Goal: Check status: Check status

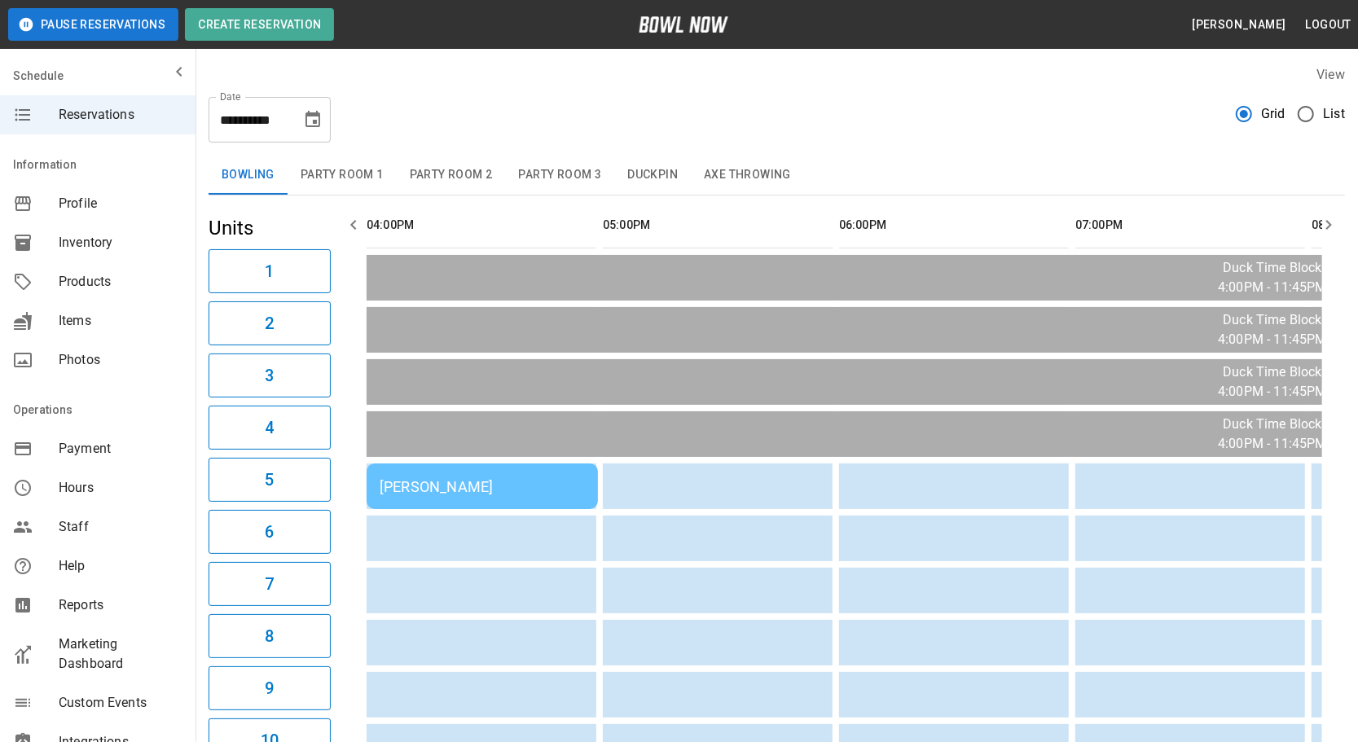
click at [495, 485] on div "[PERSON_NAME]" at bounding box center [482, 486] width 205 height 17
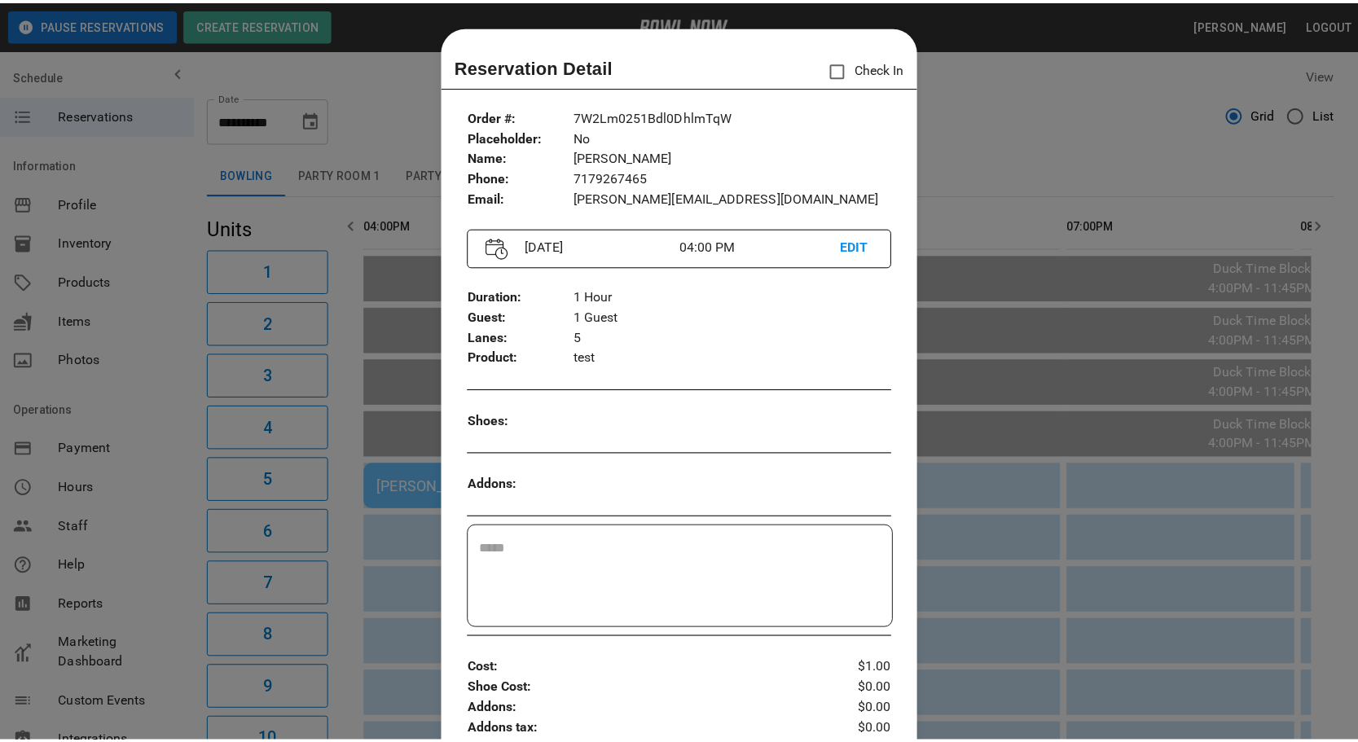
scroll to position [25, 0]
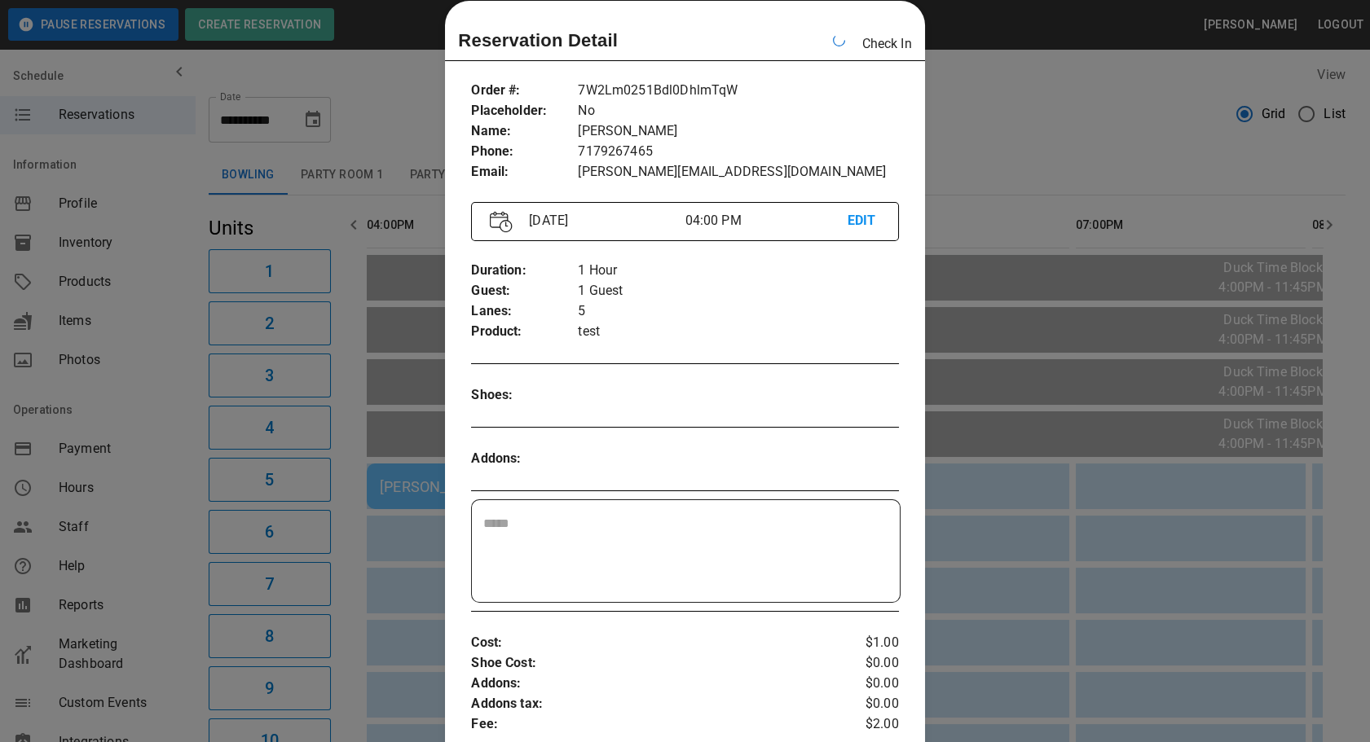
click at [976, 124] on div at bounding box center [685, 371] width 1370 height 742
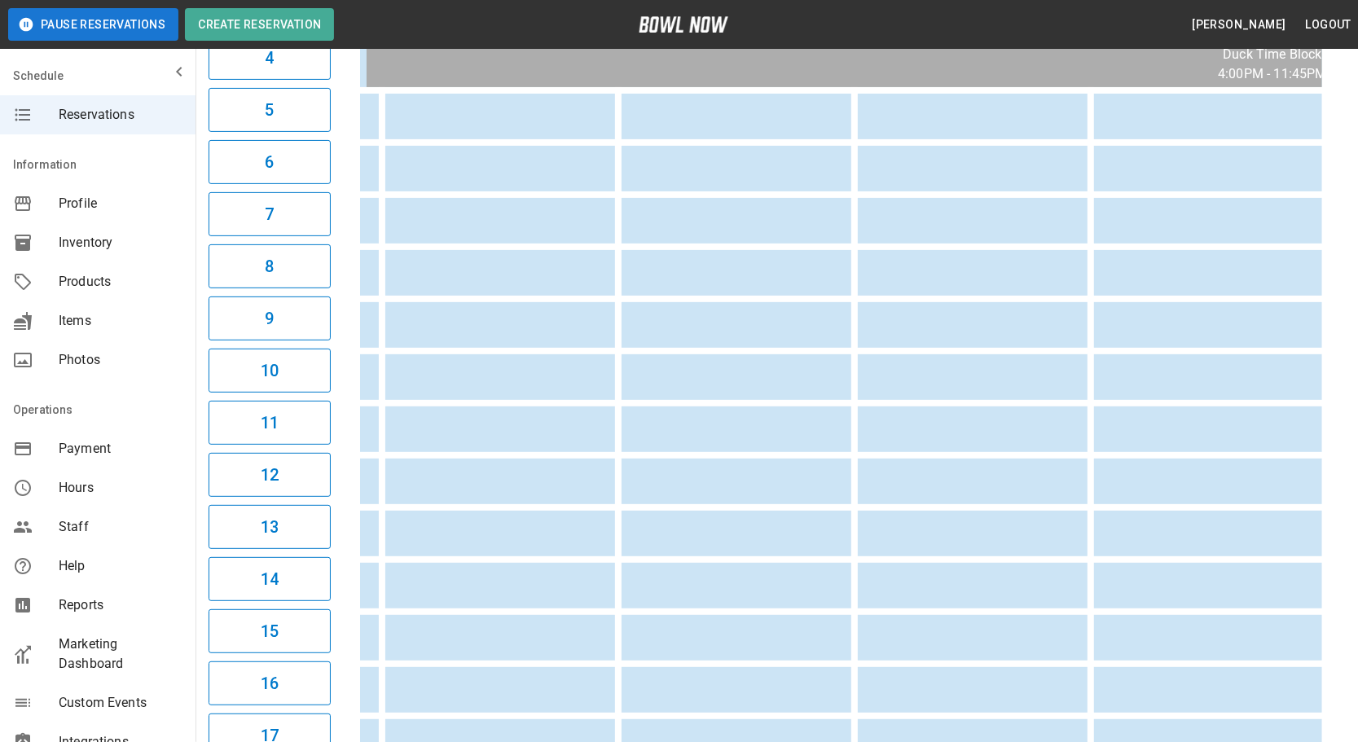
scroll to position [0, 1133]
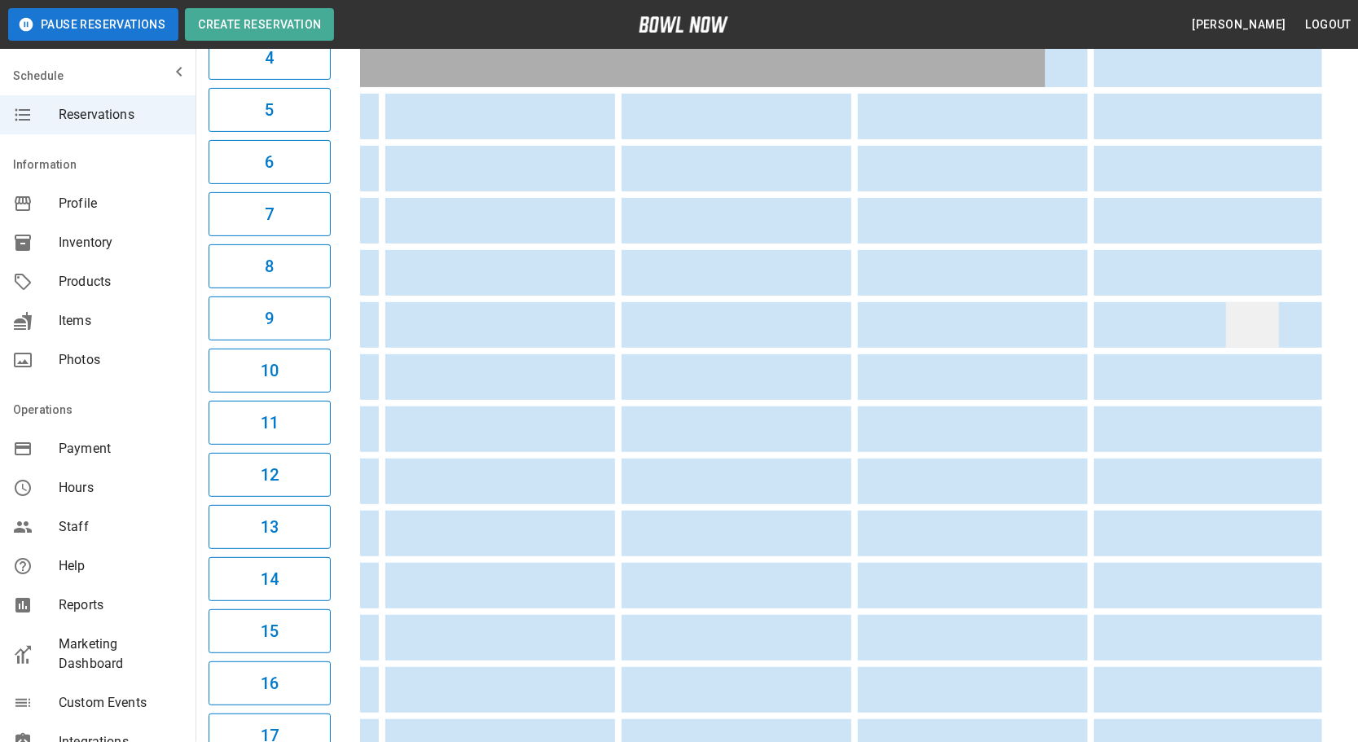
drag, startPoint x: 1193, startPoint y: 341, endPoint x: 1230, endPoint y: 319, distance: 43.1
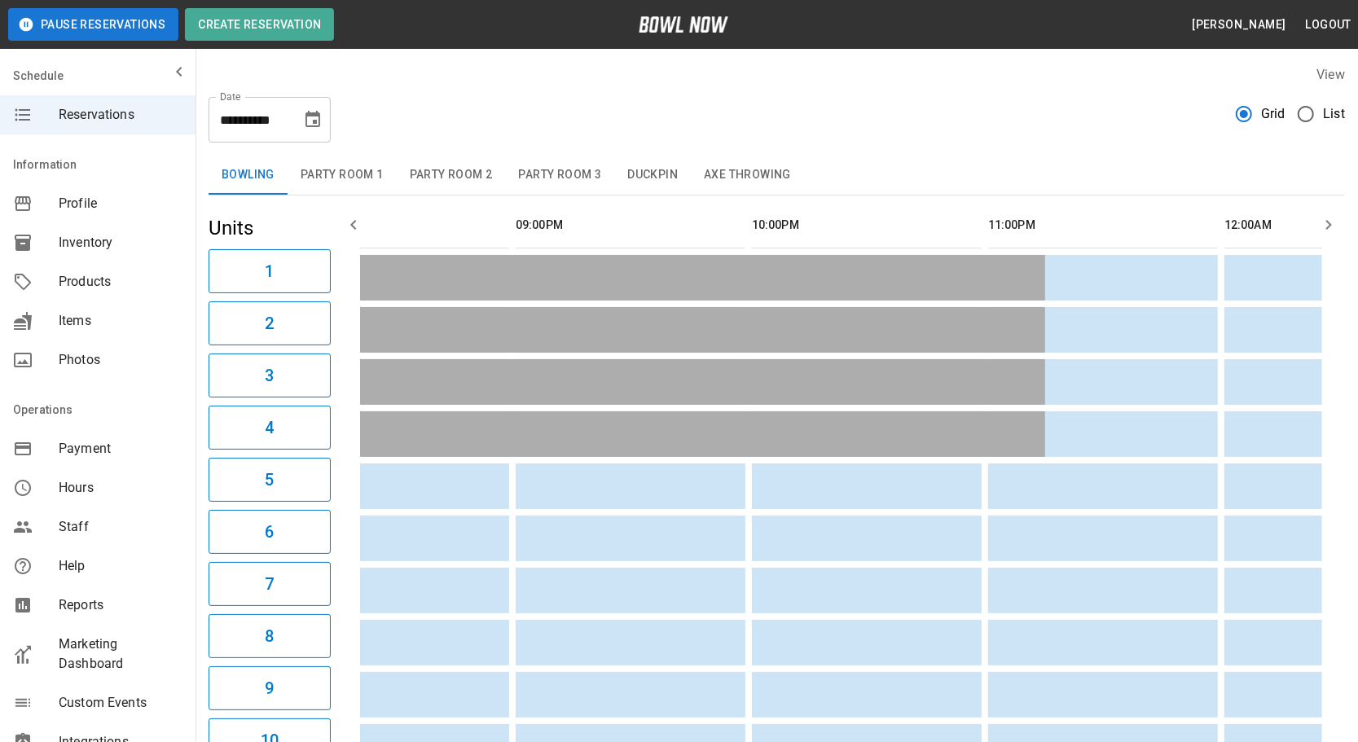
scroll to position [0, 0]
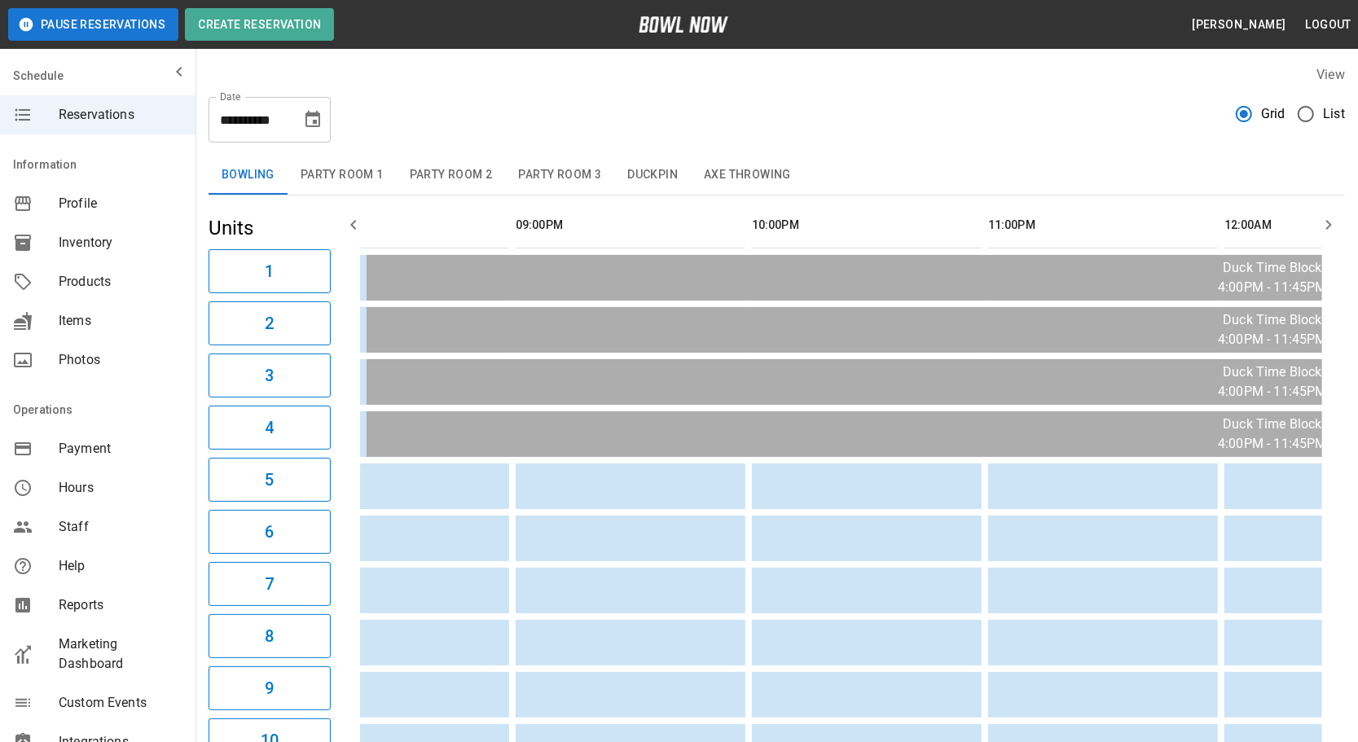
drag, startPoint x: 1091, startPoint y: 316, endPoint x: 650, endPoint y: 313, distance: 440.8
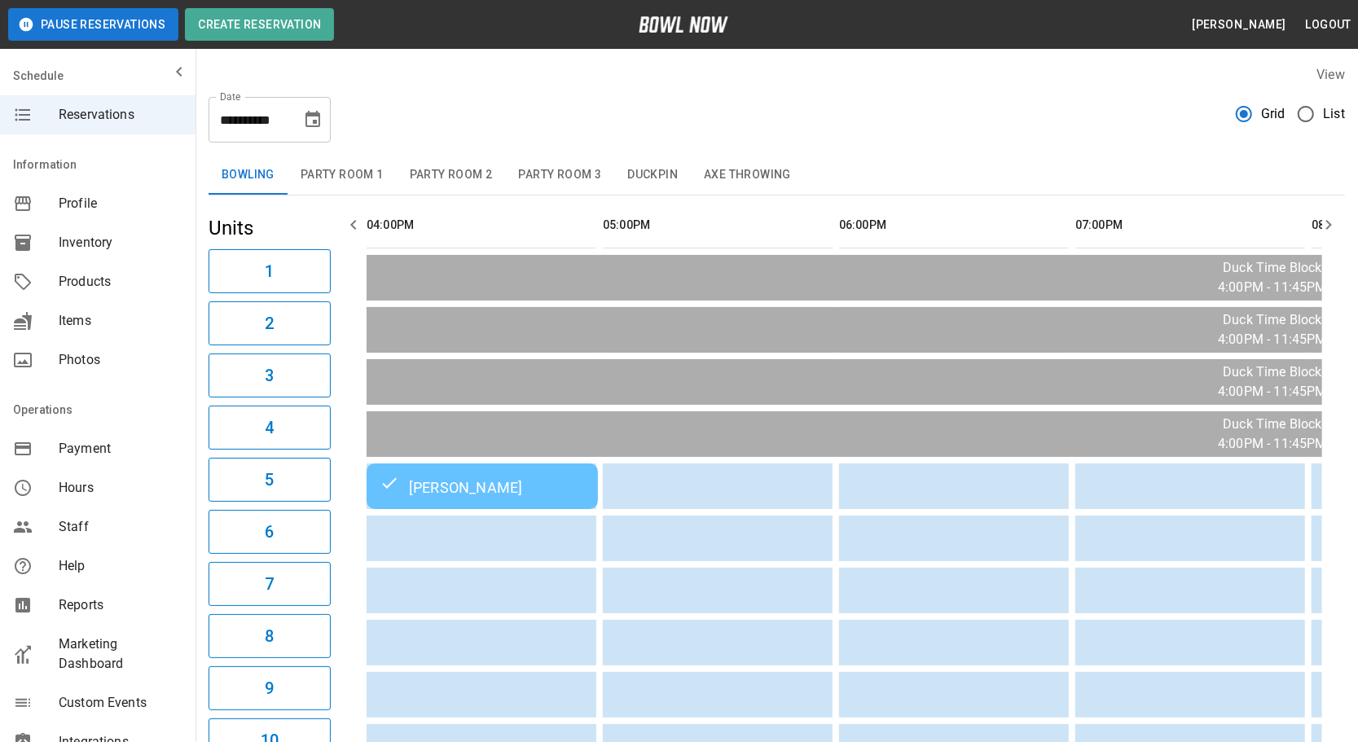
click at [372, 191] on button "Party Room 1" at bounding box center [342, 175] width 109 height 39
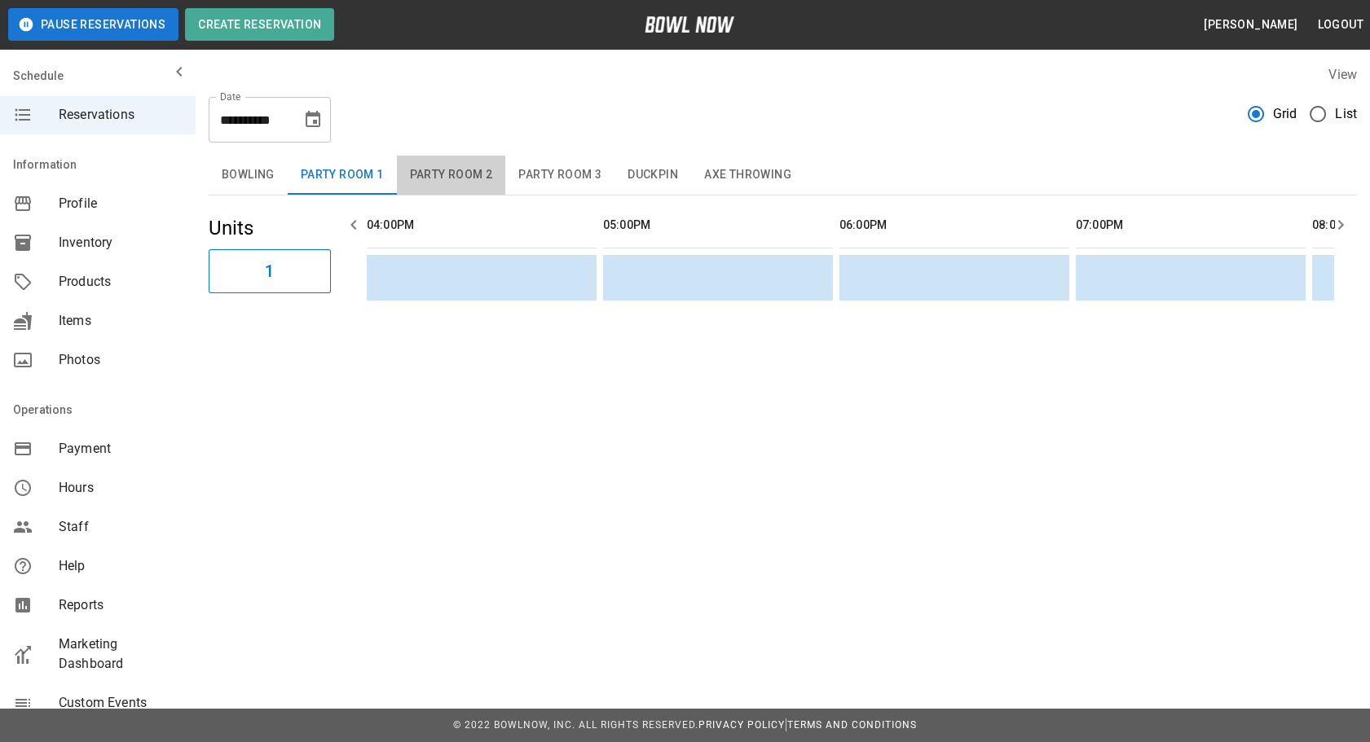
click at [438, 169] on button "Party Room 2" at bounding box center [451, 175] width 109 height 39
click at [541, 171] on button "Party Room 3" at bounding box center [559, 175] width 109 height 39
drag, startPoint x: 673, startPoint y: 166, endPoint x: 683, endPoint y: 174, distance: 12.2
click at [674, 165] on button "Duckpin" at bounding box center [652, 175] width 77 height 39
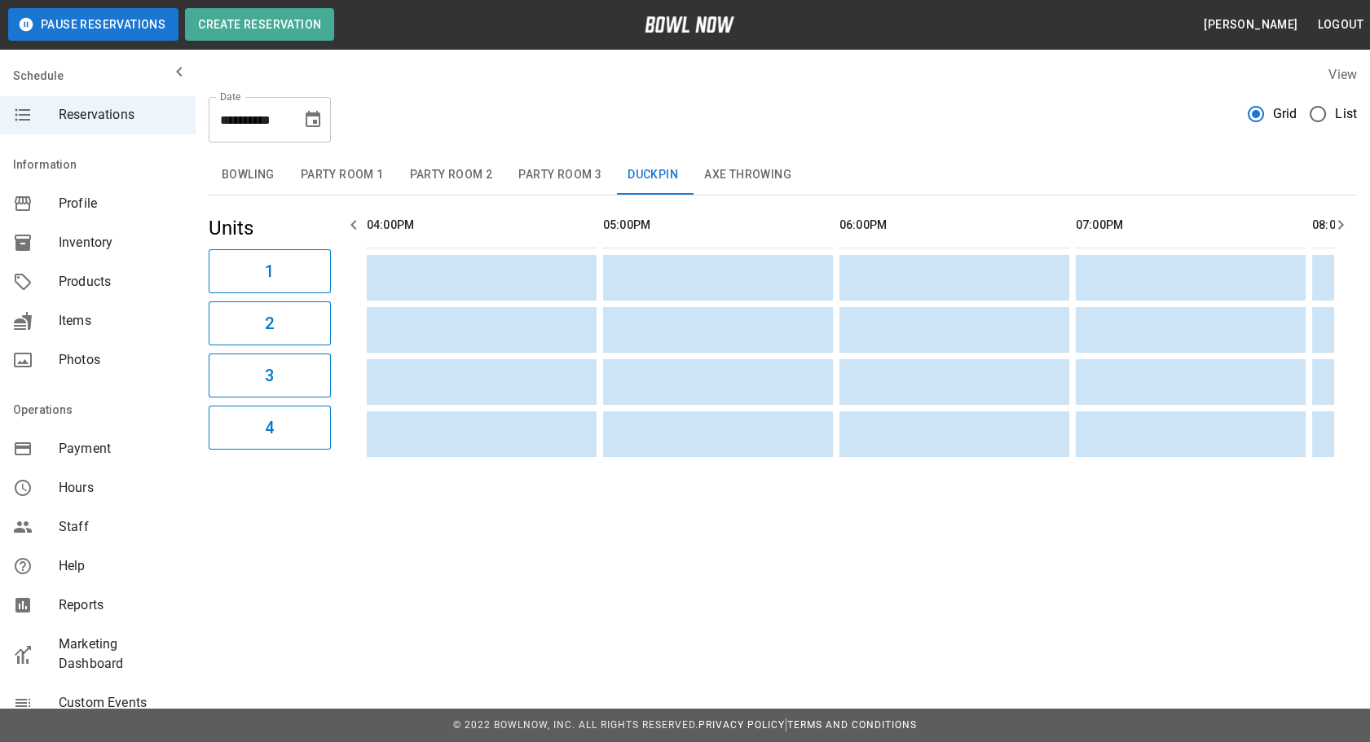
click at [726, 171] on button "Axe Throwing" at bounding box center [747, 175] width 113 height 39
click at [652, 174] on button "Duckpin" at bounding box center [652, 175] width 77 height 39
drag, startPoint x: 530, startPoint y: 424, endPoint x: 203, endPoint y: 334, distance: 338.8
click at [239, 178] on button "Bowling" at bounding box center [248, 175] width 79 height 39
click at [318, 172] on button "Party Room 1" at bounding box center [342, 175] width 109 height 39
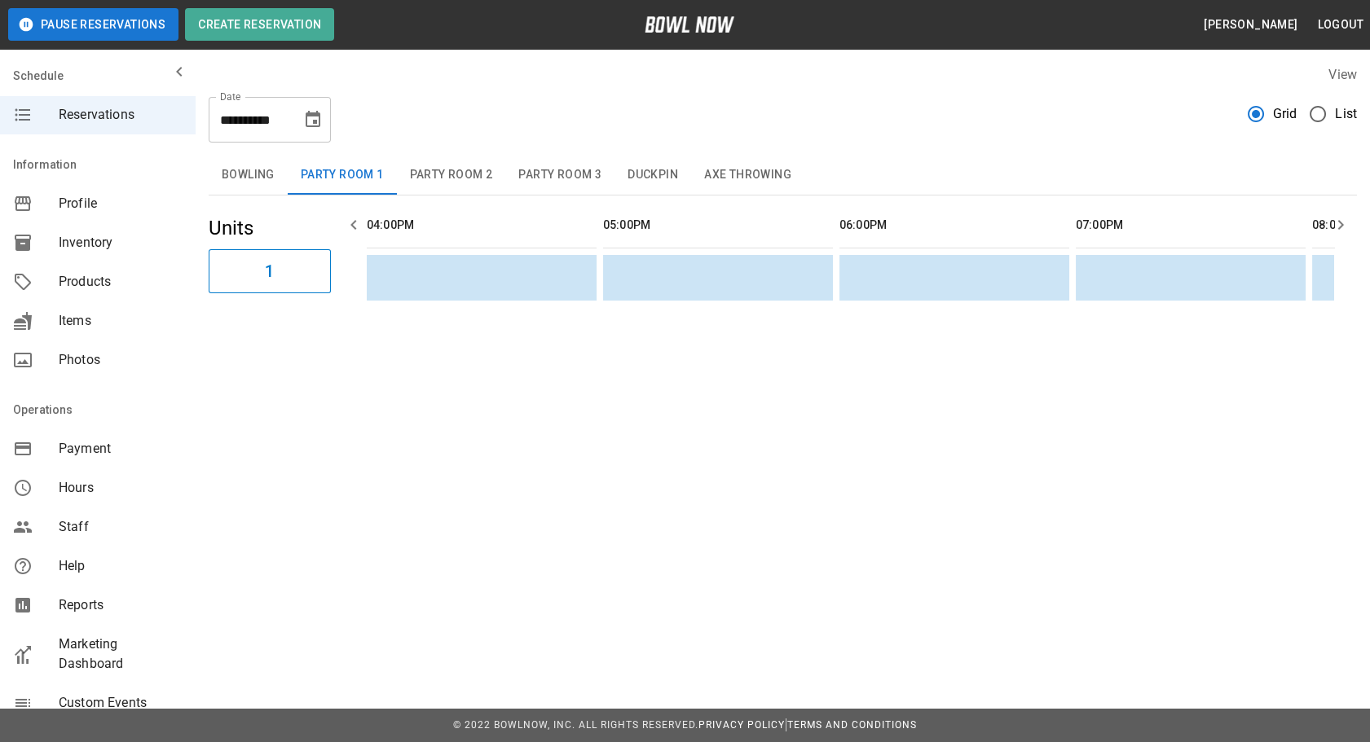
drag, startPoint x: 509, startPoint y: 284, endPoint x: 173, endPoint y: 239, distance: 339.5
click at [235, 183] on button "Bowling" at bounding box center [248, 175] width 79 height 39
click at [579, 125] on div "**********" at bounding box center [783, 113] width 1148 height 59
